Goal: Task Accomplishment & Management: Use online tool/utility

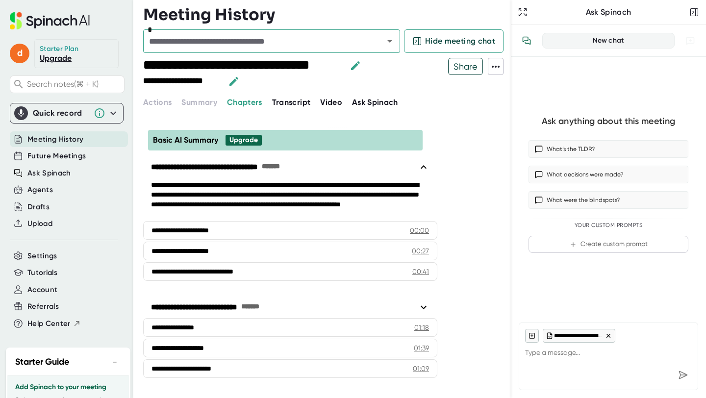
click at [25, 114] on icon at bounding box center [21, 113] width 10 height 10
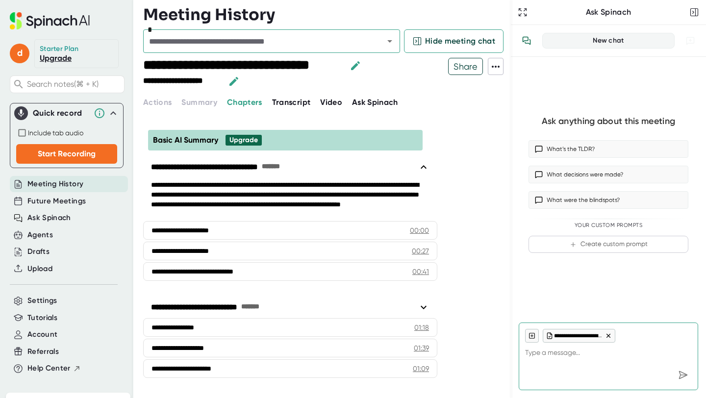
click at [337, 179] on div "**********" at bounding box center [290, 220] width 294 height 132
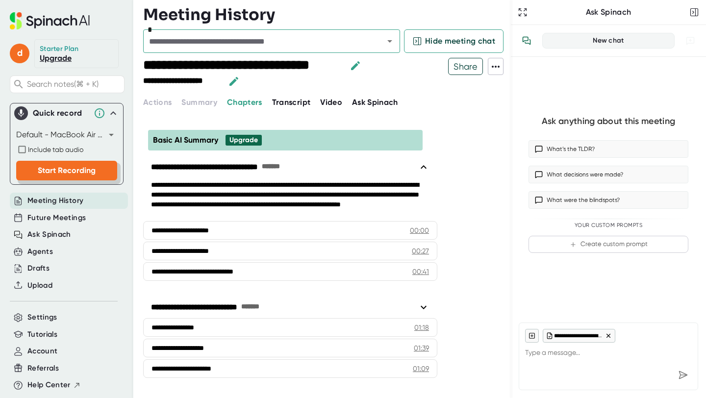
click at [104, 166] on button "Start Recording" at bounding box center [66, 171] width 101 height 20
